Goal: Find specific page/section: Find specific page/section

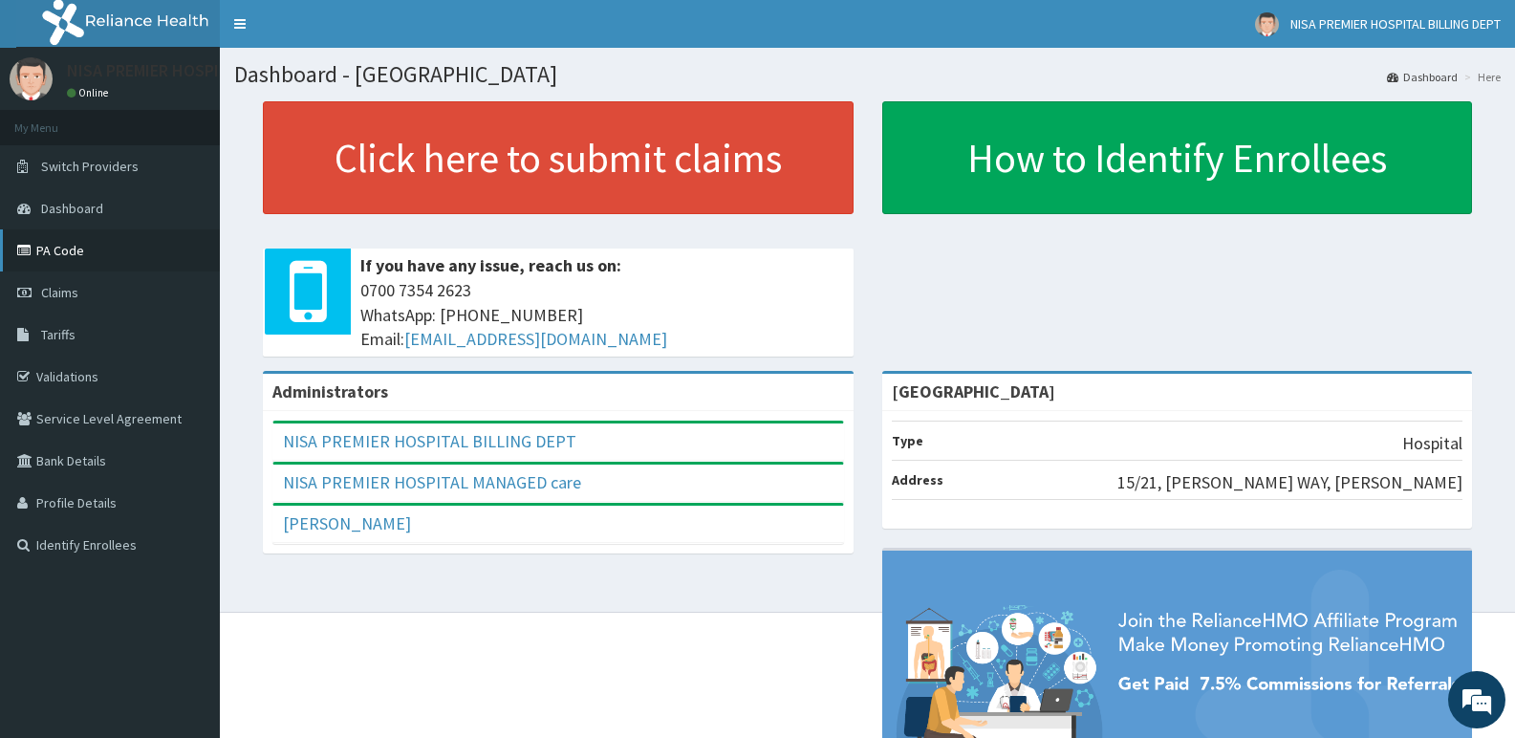
click at [69, 252] on link "PA Code" at bounding box center [110, 250] width 220 height 42
